Goal: Check status

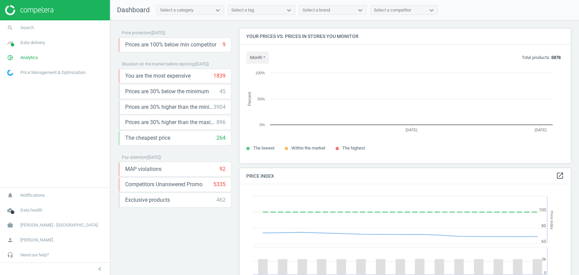
scroll to position [168, 337]
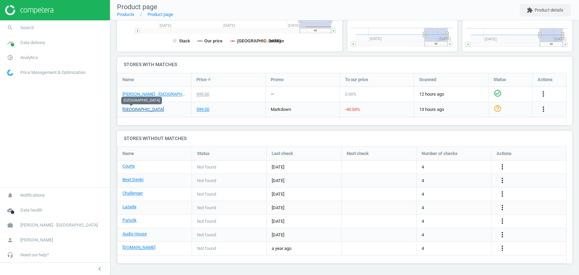
click at [132, 107] on link "[GEOGRAPHIC_DATA]" at bounding box center [142, 109] width 41 height 6
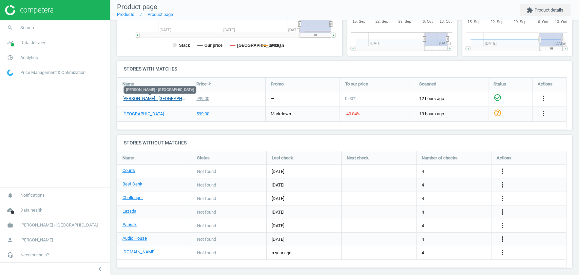
click at [158, 100] on link "[PERSON_NAME] - [GEOGRAPHIC_DATA]" at bounding box center [153, 99] width 63 height 6
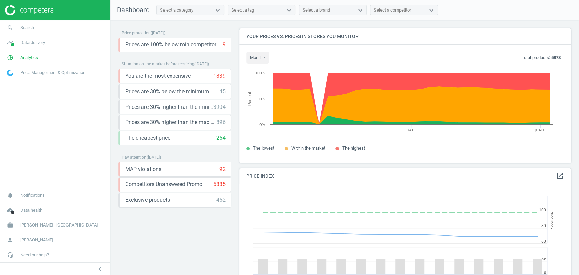
scroll to position [146, 337]
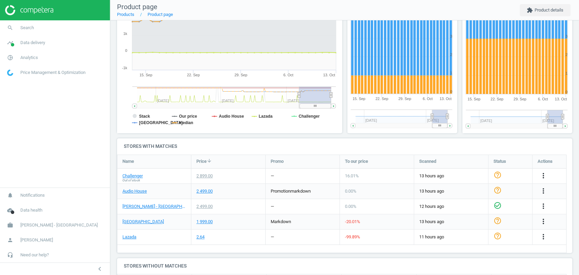
scroll to position [119, 0]
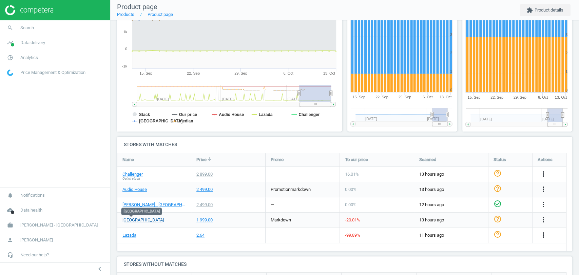
click at [136, 220] on link "[GEOGRAPHIC_DATA]" at bounding box center [142, 220] width 41 height 6
